Goal: Submit feedback/report problem

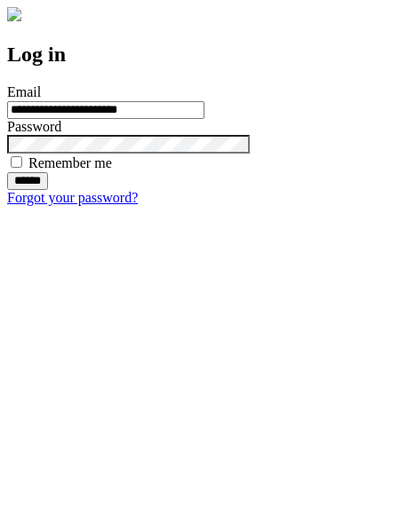
type input "**********"
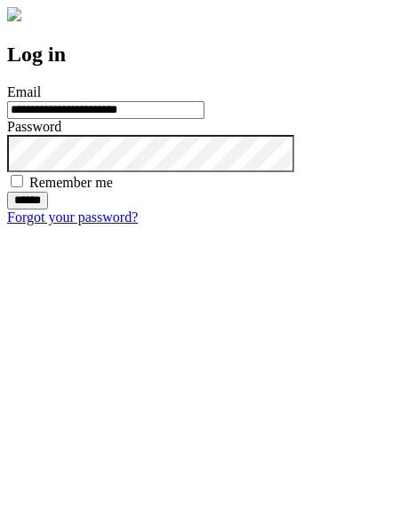
click at [48, 210] on input "******" at bounding box center [27, 201] width 41 height 18
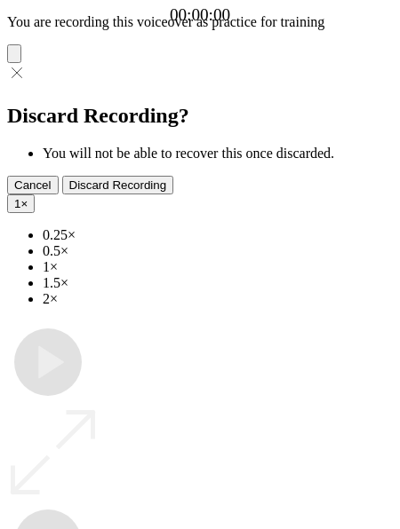
type input "**********"
